Goal: Task Accomplishment & Management: Manage account settings

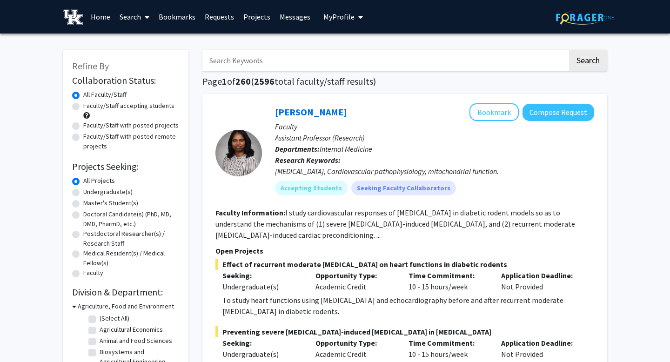
click at [341, 22] on button "My Profile" at bounding box center [343, 17] width 45 height 34
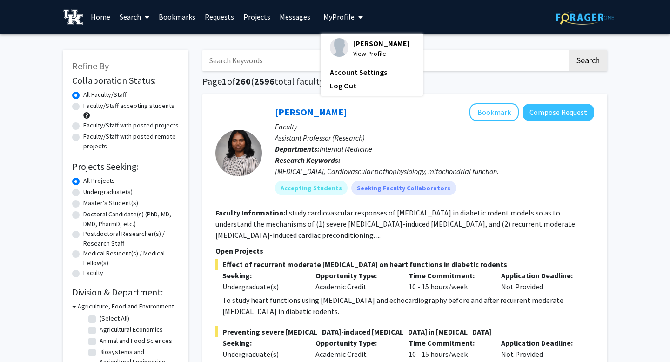
click at [353, 44] on span "[PERSON_NAME]" at bounding box center [381, 43] width 56 height 10
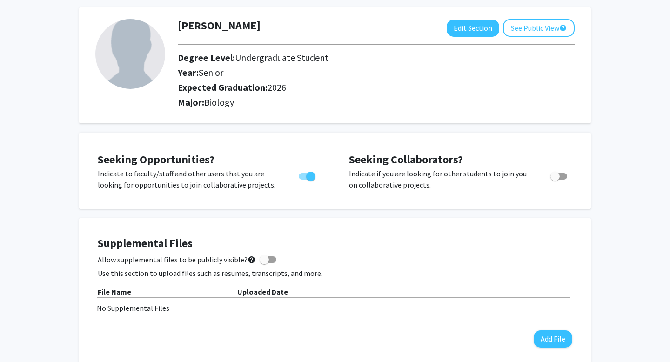
scroll to position [37, 0]
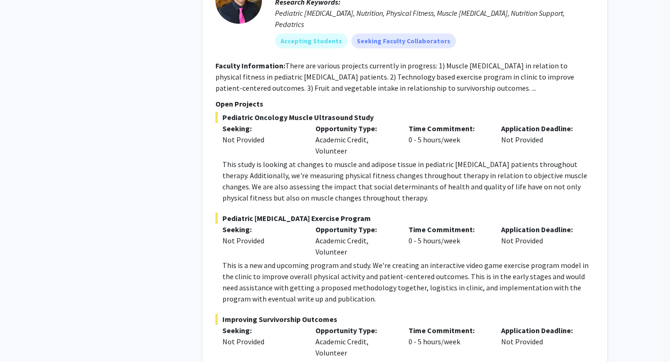
scroll to position [3044, 0]
